Goal: Check status: Check status

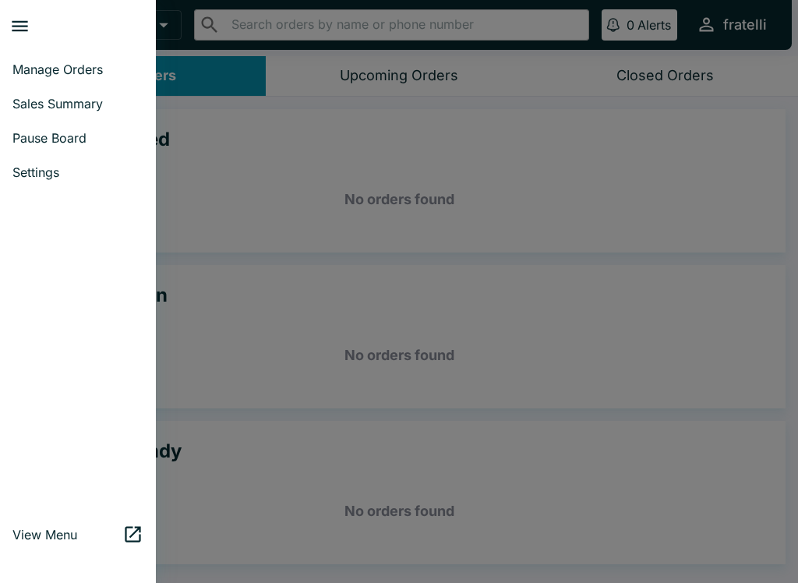
click at [57, 59] on link "Manage Orders" at bounding box center [78, 69] width 156 height 34
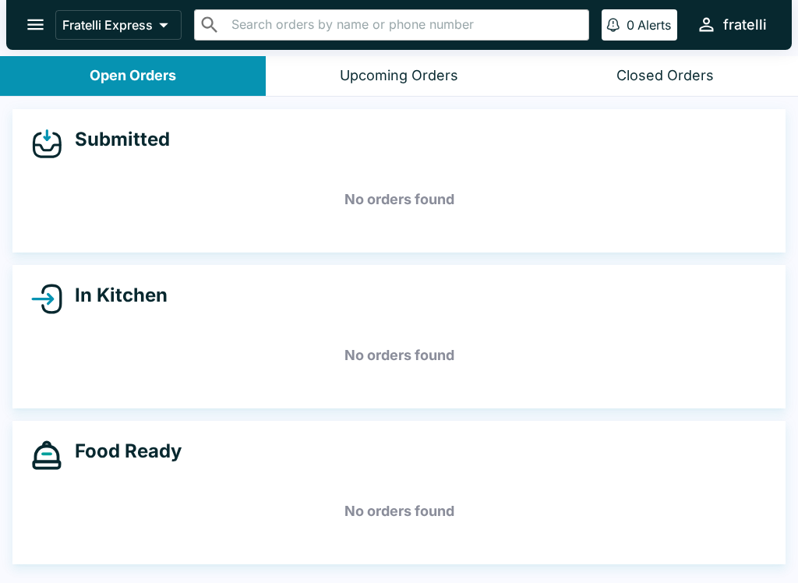
click at [34, 9] on button "open drawer" at bounding box center [36, 25] width 40 height 40
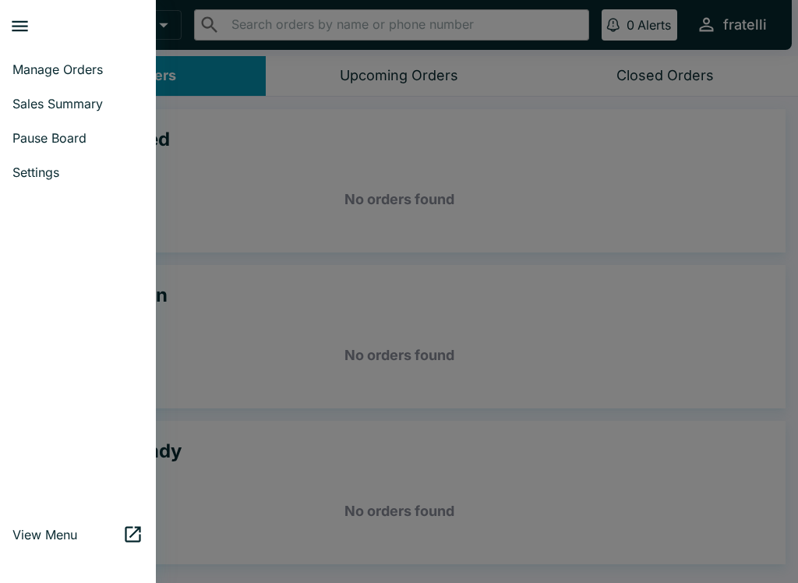
click at [69, 94] on link "Sales Summary" at bounding box center [78, 104] width 156 height 34
select select "03:00"
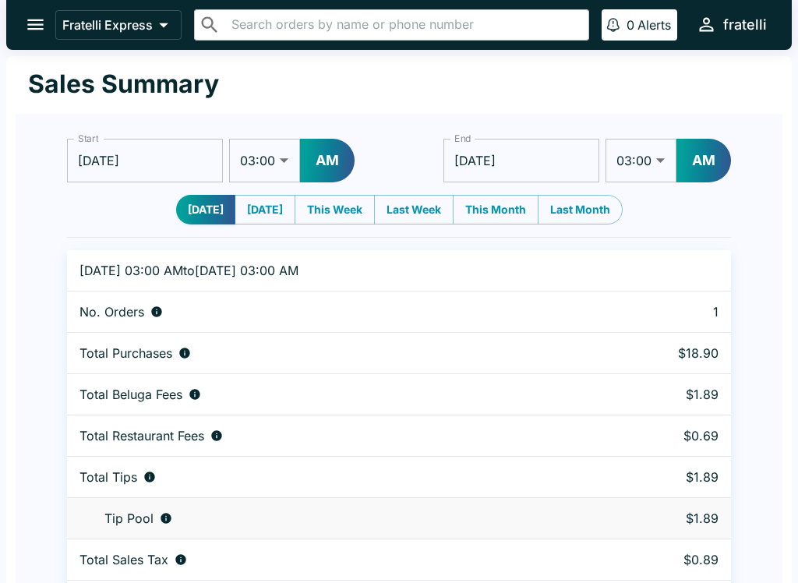
click at [47, 11] on button "open drawer" at bounding box center [36, 25] width 40 height 40
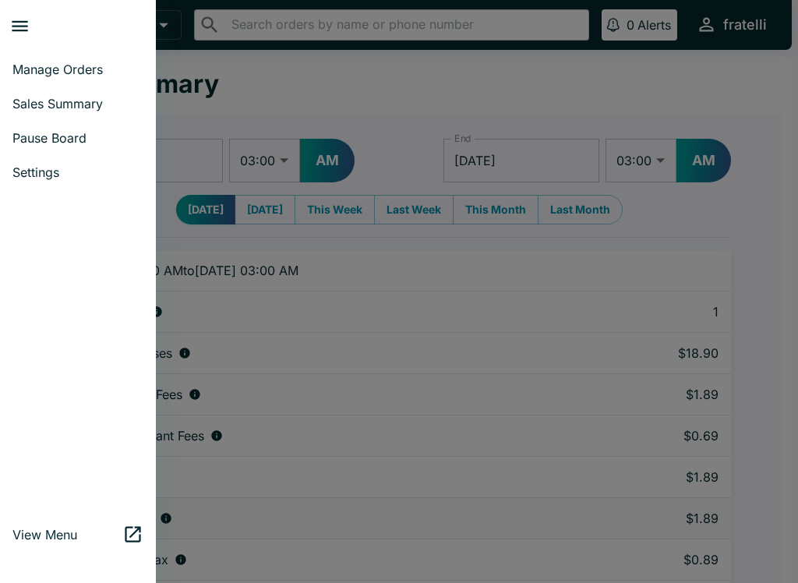
click at [51, 66] on span "Manage Orders" at bounding box center [77, 70] width 131 height 16
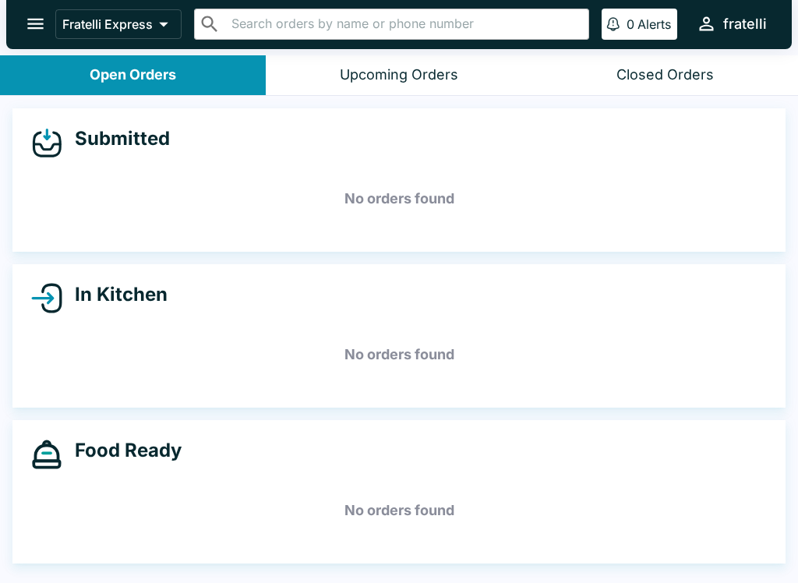
click at [660, 73] on div "Closed Orders" at bounding box center [665, 76] width 97 height 18
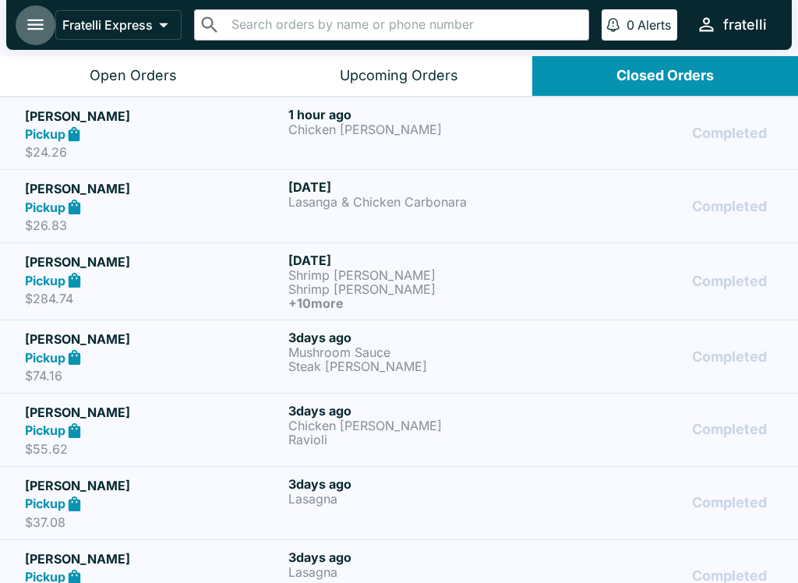
click at [37, 20] on icon "open drawer" at bounding box center [35, 24] width 16 height 11
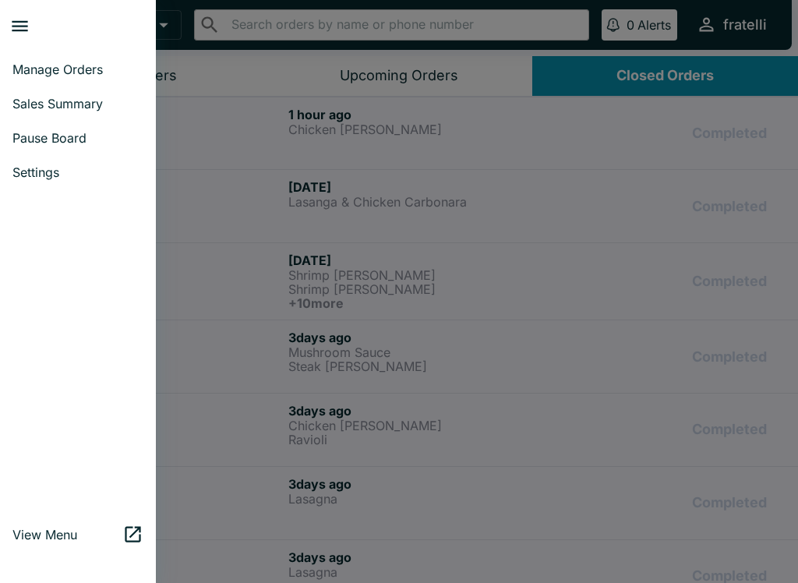
click at [69, 66] on span "Manage Orders" at bounding box center [77, 70] width 131 height 16
